Goal: Task Accomplishment & Management: Manage account settings

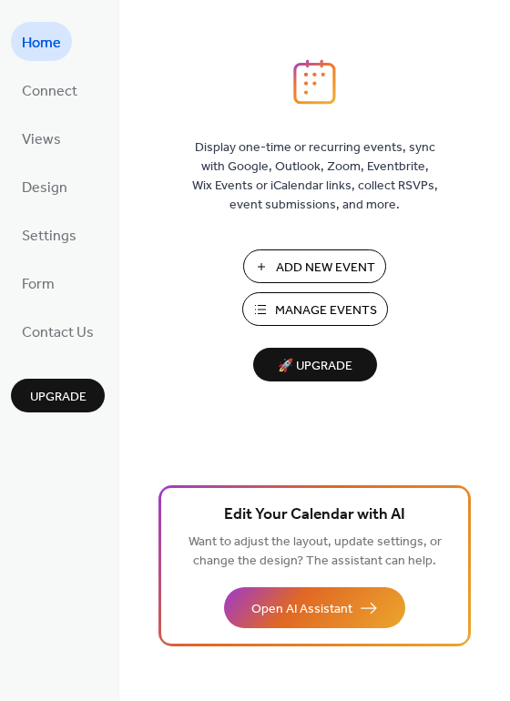
click at [366, 309] on span "Manage Events" at bounding box center [326, 310] width 102 height 19
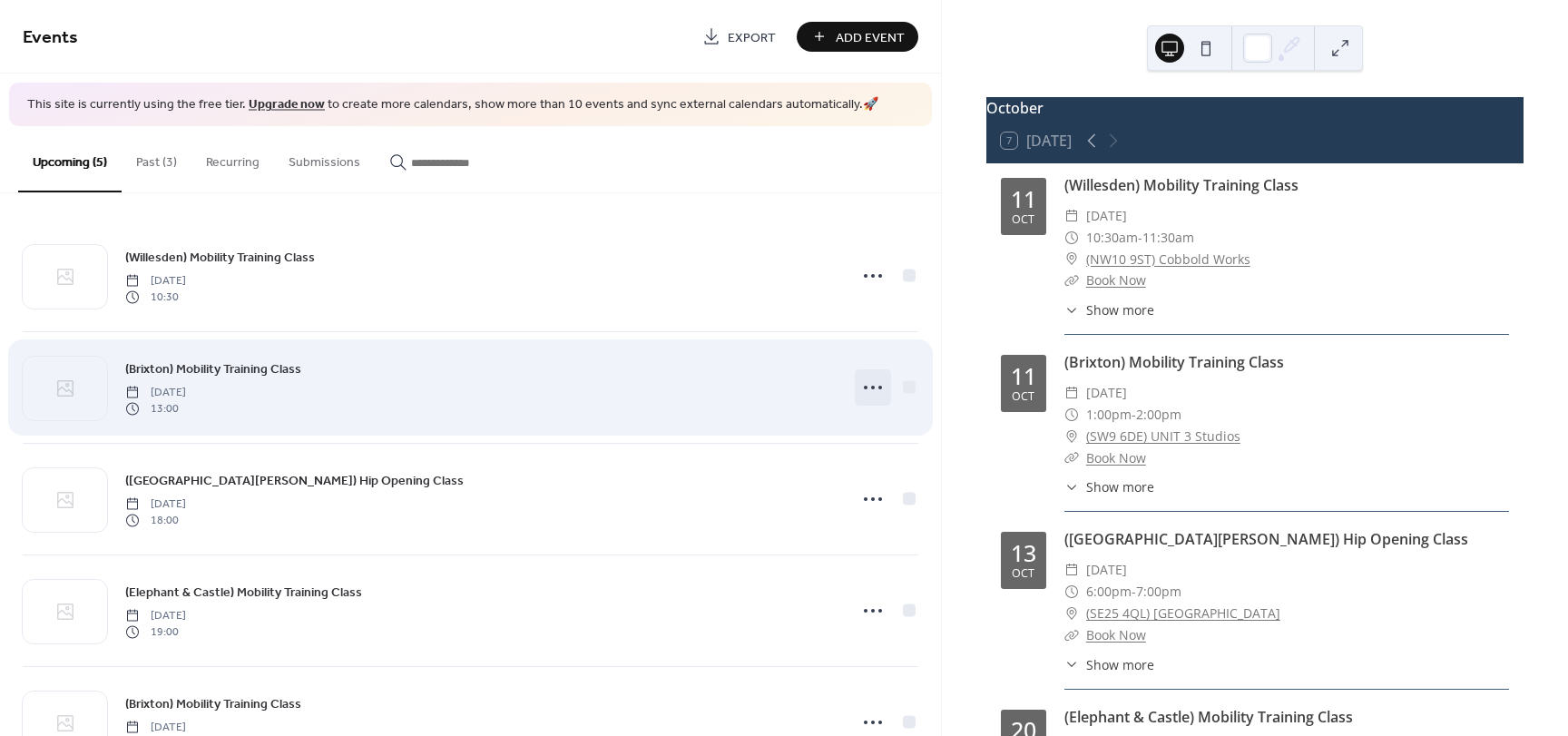
click at [879, 386] on circle at bounding box center [881, 387] width 4 height 4
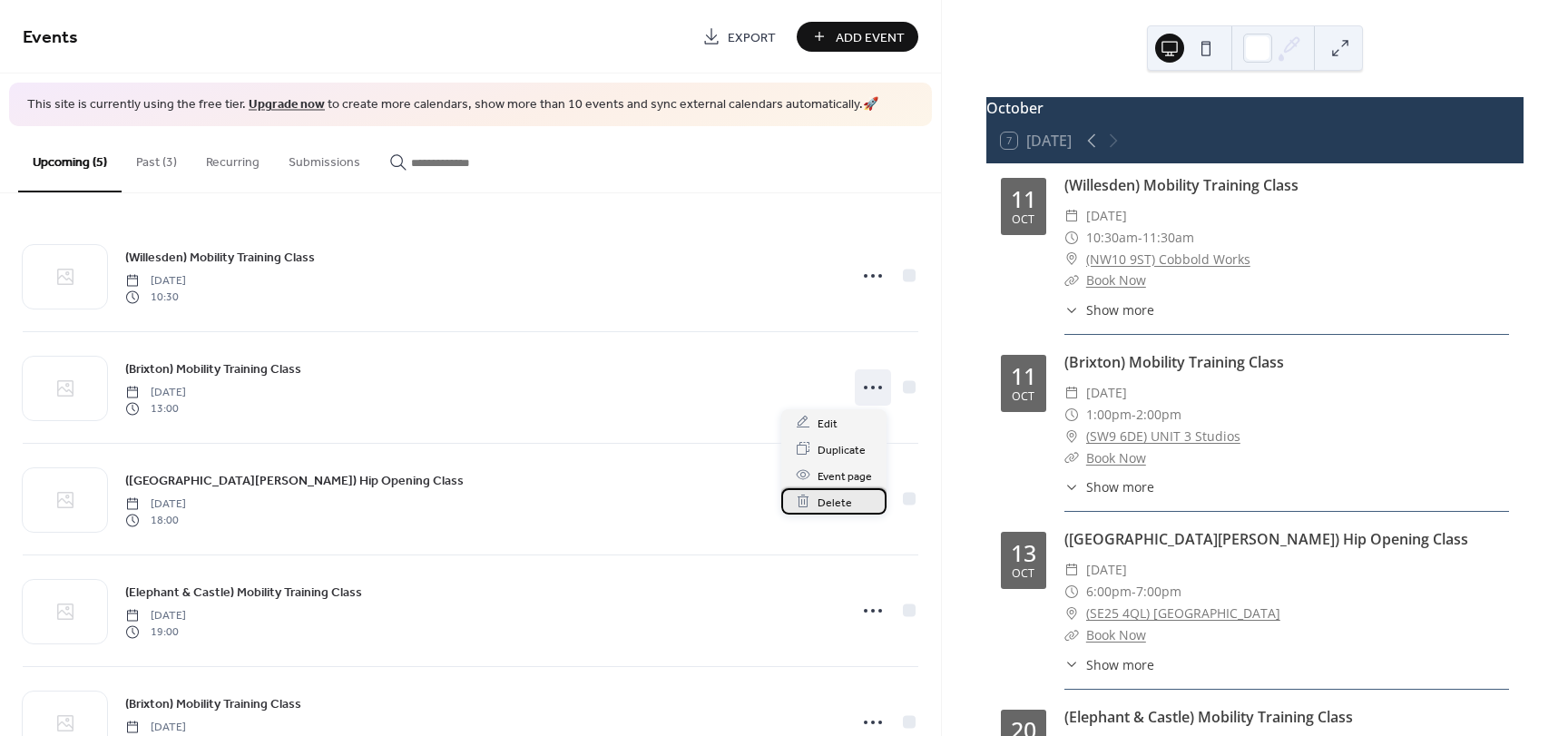
click at [832, 503] on span "Delete" at bounding box center [835, 502] width 35 height 19
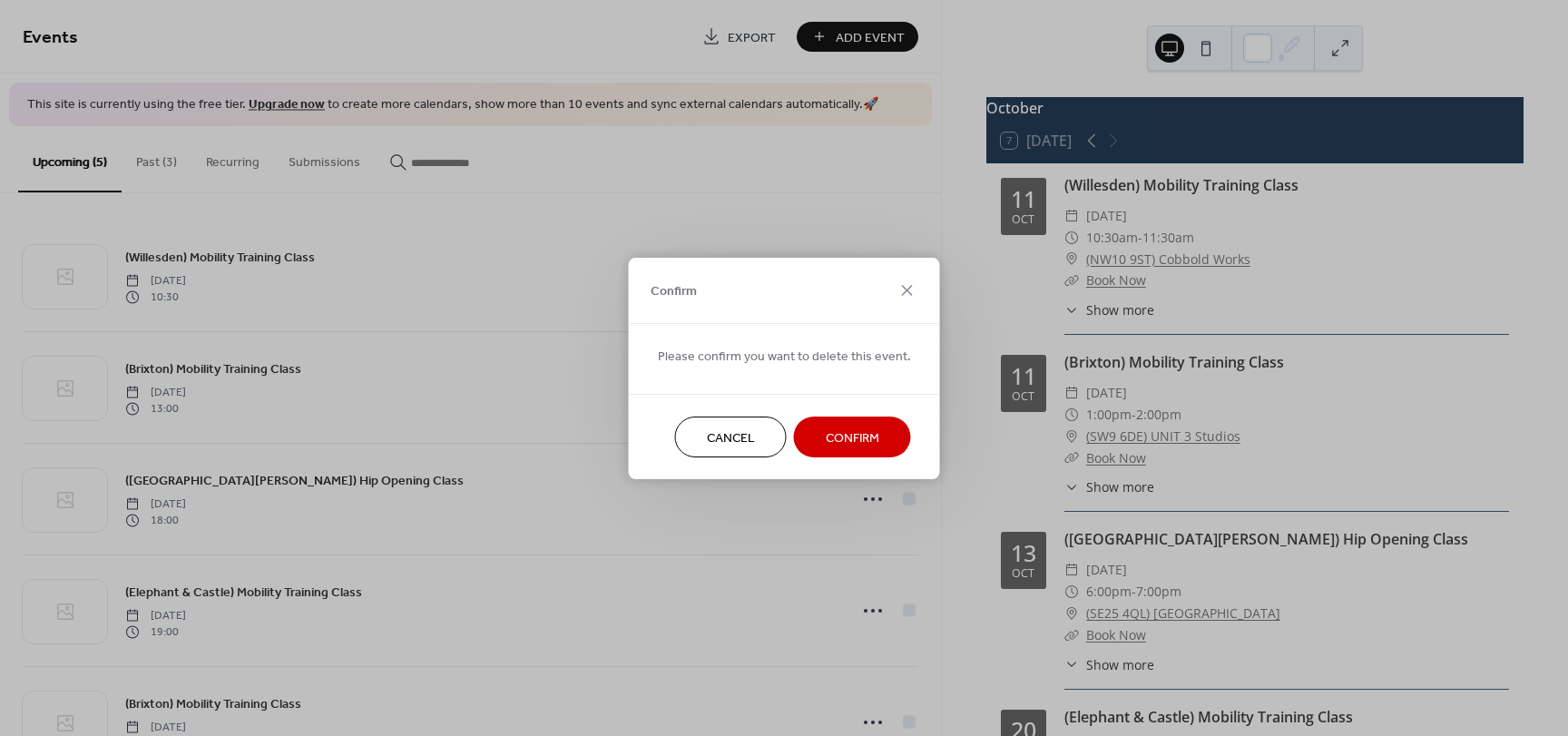
click at [846, 428] on span "Confirm" at bounding box center [853, 437] width 54 height 19
